Goal: Information Seeking & Learning: Learn about a topic

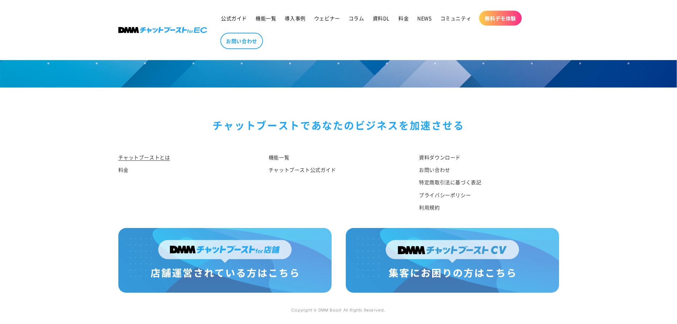
scroll to position [3698, 0]
click at [580, 41] on sticky-header "公式ガイド 機能一覧 導入事例 ウェビナー コラム 資料DL 料金 NEWS コミュニティ 無料デモ体験 NEWS" at bounding box center [338, 30] width 677 height 60
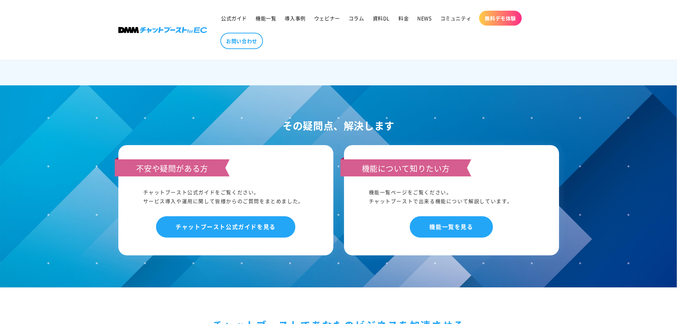
scroll to position [3627, 0]
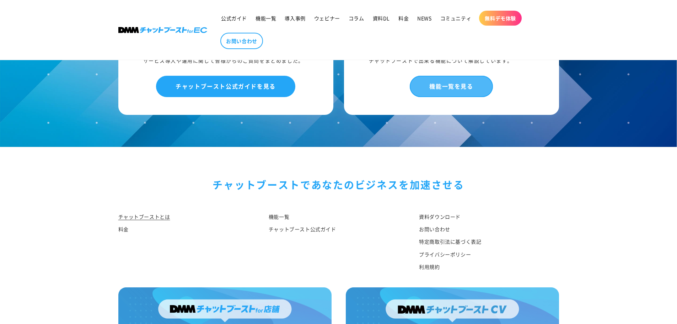
click at [444, 93] on link "機能一覧を見る" at bounding box center [451, 86] width 83 height 21
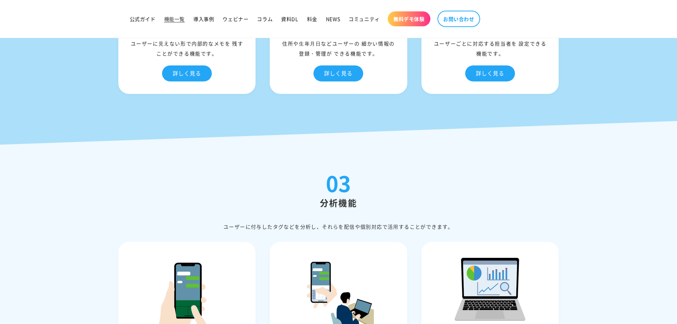
scroll to position [1529, 0]
